Goal: Information Seeking & Learning: Learn about a topic

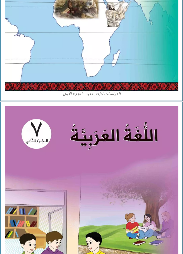
scroll to position [930, 0]
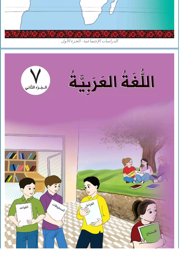
click at [133, 158] on img at bounding box center [91, 163] width 173 height 217
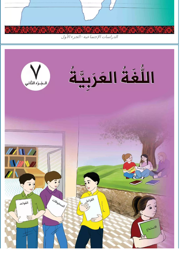
scroll to position [993, -4]
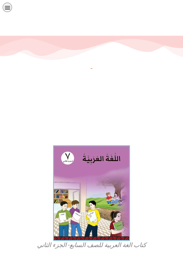
click at [100, 168] on img at bounding box center [91, 192] width 77 height 95
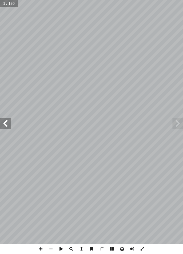
click at [9, 124] on span at bounding box center [5, 123] width 11 height 11
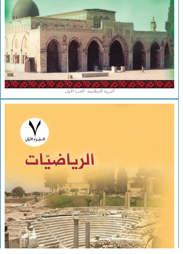
scroll to position [453, -4]
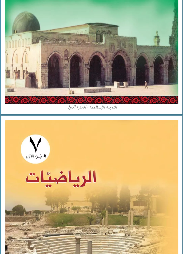
scroll to position [439, 0]
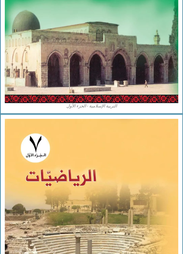
click at [145, 139] on img at bounding box center [91, 227] width 173 height 217
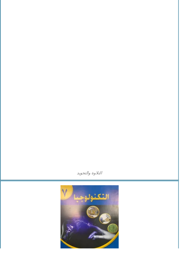
scroll to position [2441, 0]
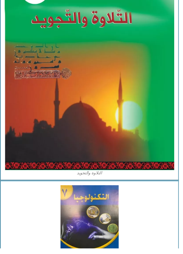
click at [130, 211] on figure "التكنولوجيا" at bounding box center [91, 232] width 173 height 86
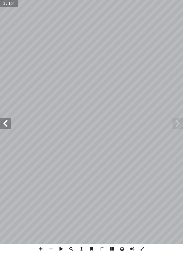
click at [4, 127] on span at bounding box center [5, 123] width 11 height 11
click at [10, 124] on span at bounding box center [5, 123] width 11 height 11
click at [8, 122] on span at bounding box center [5, 123] width 11 height 11
click at [9, 121] on span at bounding box center [5, 123] width 11 height 11
click at [6, 123] on span at bounding box center [5, 123] width 11 height 11
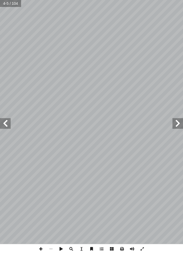
click at [2, 123] on span at bounding box center [5, 123] width 11 height 11
click at [6, 127] on span at bounding box center [5, 123] width 11 height 11
click at [7, 126] on span at bounding box center [5, 123] width 11 height 11
click at [7, 123] on span at bounding box center [5, 123] width 11 height 11
click at [8, 123] on span at bounding box center [5, 123] width 11 height 11
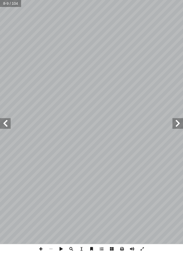
click at [6, 122] on span at bounding box center [5, 123] width 11 height 11
click at [9, 123] on span at bounding box center [5, 123] width 11 height 11
click at [9, 126] on span at bounding box center [5, 123] width 11 height 11
click at [9, 125] on span at bounding box center [5, 123] width 11 height 11
click at [7, 126] on span at bounding box center [5, 123] width 11 height 11
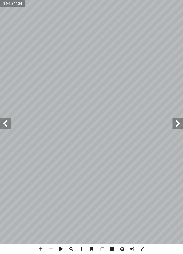
click at [9, 124] on span at bounding box center [5, 123] width 11 height 11
click at [4, 123] on span at bounding box center [5, 123] width 11 height 11
click at [10, 123] on span at bounding box center [5, 123] width 11 height 11
click at [7, 127] on span at bounding box center [5, 123] width 11 height 11
click at [7, 125] on span at bounding box center [5, 123] width 11 height 11
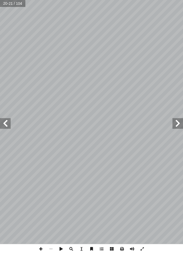
click at [181, 126] on span at bounding box center [177, 123] width 11 height 11
click at [3, 124] on span at bounding box center [5, 123] width 11 height 11
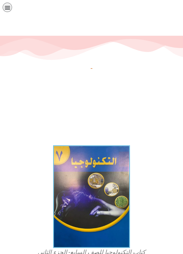
click at [112, 210] on img at bounding box center [91, 196] width 77 height 103
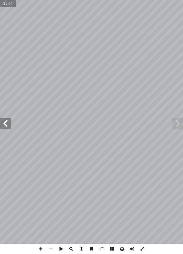
click at [1, 125] on span at bounding box center [5, 123] width 11 height 11
click at [8, 121] on span at bounding box center [5, 123] width 11 height 11
click at [4, 127] on span at bounding box center [5, 123] width 11 height 11
click at [10, 126] on span at bounding box center [5, 123] width 11 height 11
click at [10, 127] on span at bounding box center [5, 123] width 11 height 11
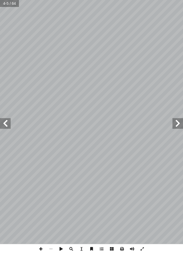
click at [7, 120] on span at bounding box center [5, 123] width 11 height 11
click at [6, 124] on span at bounding box center [5, 123] width 11 height 11
click at [2, 126] on span at bounding box center [5, 123] width 11 height 11
click at [7, 128] on span at bounding box center [5, 123] width 11 height 11
click at [3, 127] on span at bounding box center [5, 123] width 11 height 11
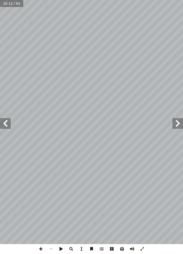
click at [0, 122] on span at bounding box center [5, 123] width 11 height 11
click at [1, 127] on span at bounding box center [5, 123] width 11 height 11
click at [6, 125] on span at bounding box center [5, 123] width 11 height 11
